Goal: Understand site structure: Understand site structure

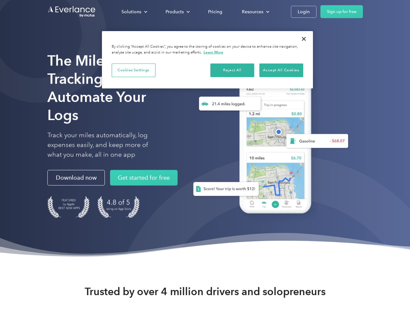
click at [134, 12] on div "Solutions" at bounding box center [131, 12] width 20 height 8
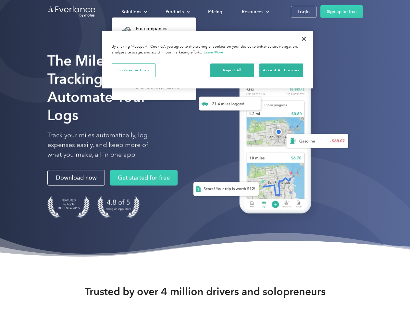
click at [177, 12] on div "Products" at bounding box center [174, 12] width 18 height 8
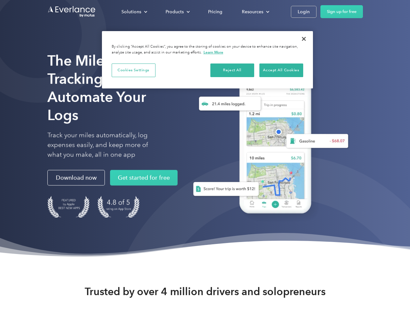
click at [255, 12] on div "Resources" at bounding box center [252, 12] width 21 height 8
click at [133, 70] on button "Cookies Settings" at bounding box center [134, 71] width 44 height 14
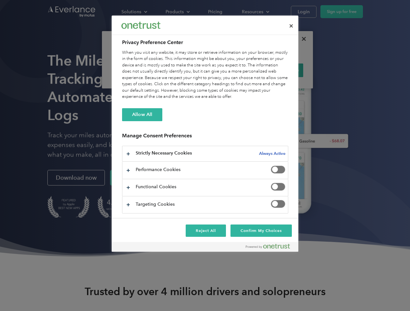
click at [232, 70] on div "When you visit any website, it may store or retrieve information on your browse…" at bounding box center [205, 75] width 166 height 51
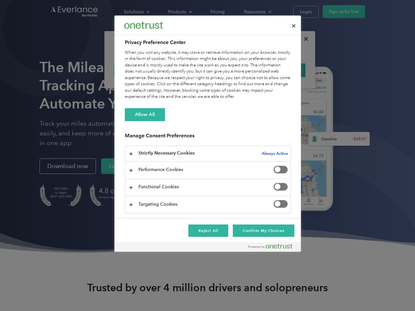
click at [281, 70] on div "When you visit any website, it may store or retrieve information on your browse…" at bounding box center [208, 75] width 166 height 51
click at [304, 39] on div at bounding box center [207, 155] width 415 height 311
